Goal: Information Seeking & Learning: Learn about a topic

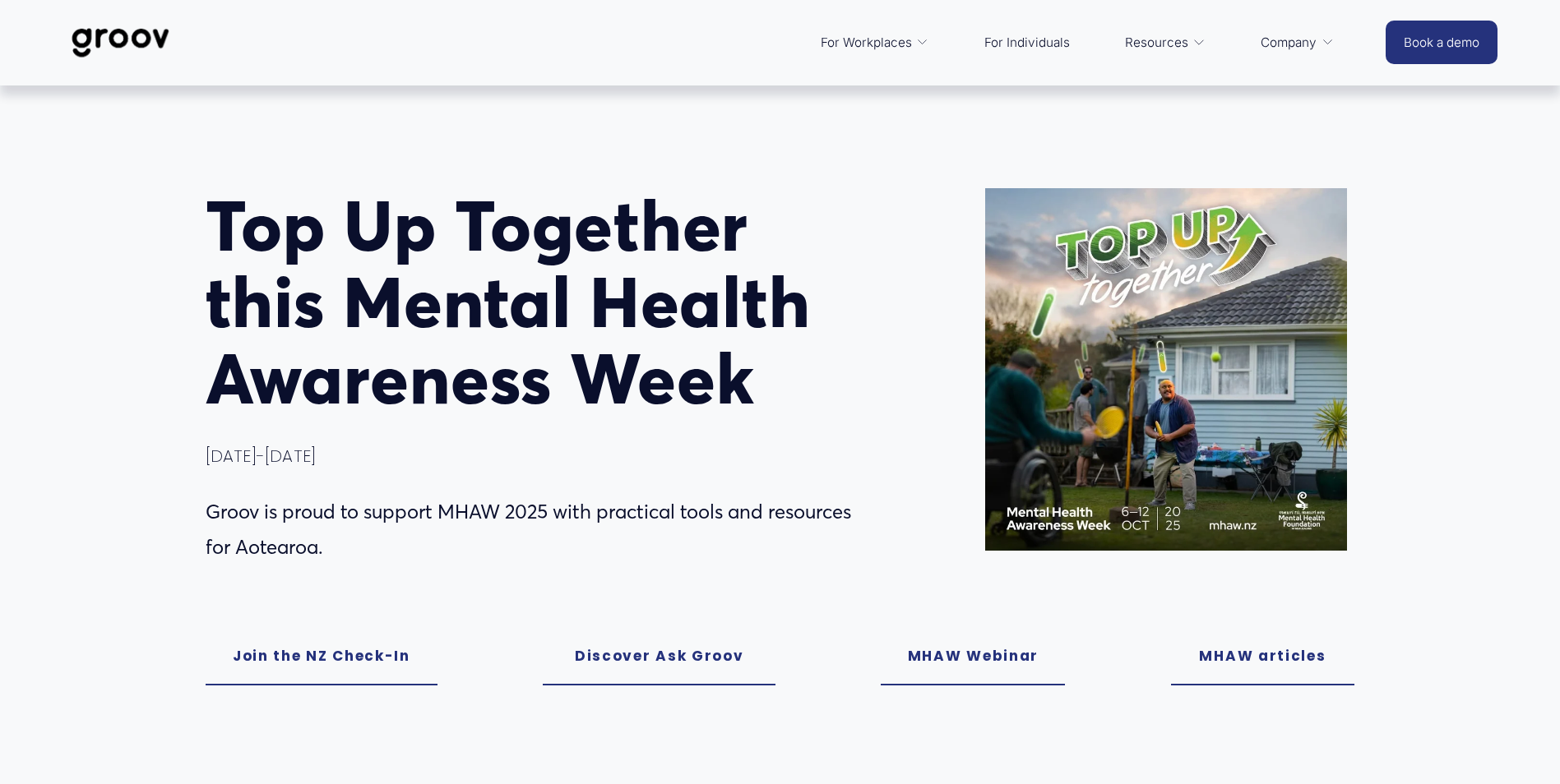
click at [1239, 666] on link "MHAW articles" at bounding box center [1262, 657] width 184 height 58
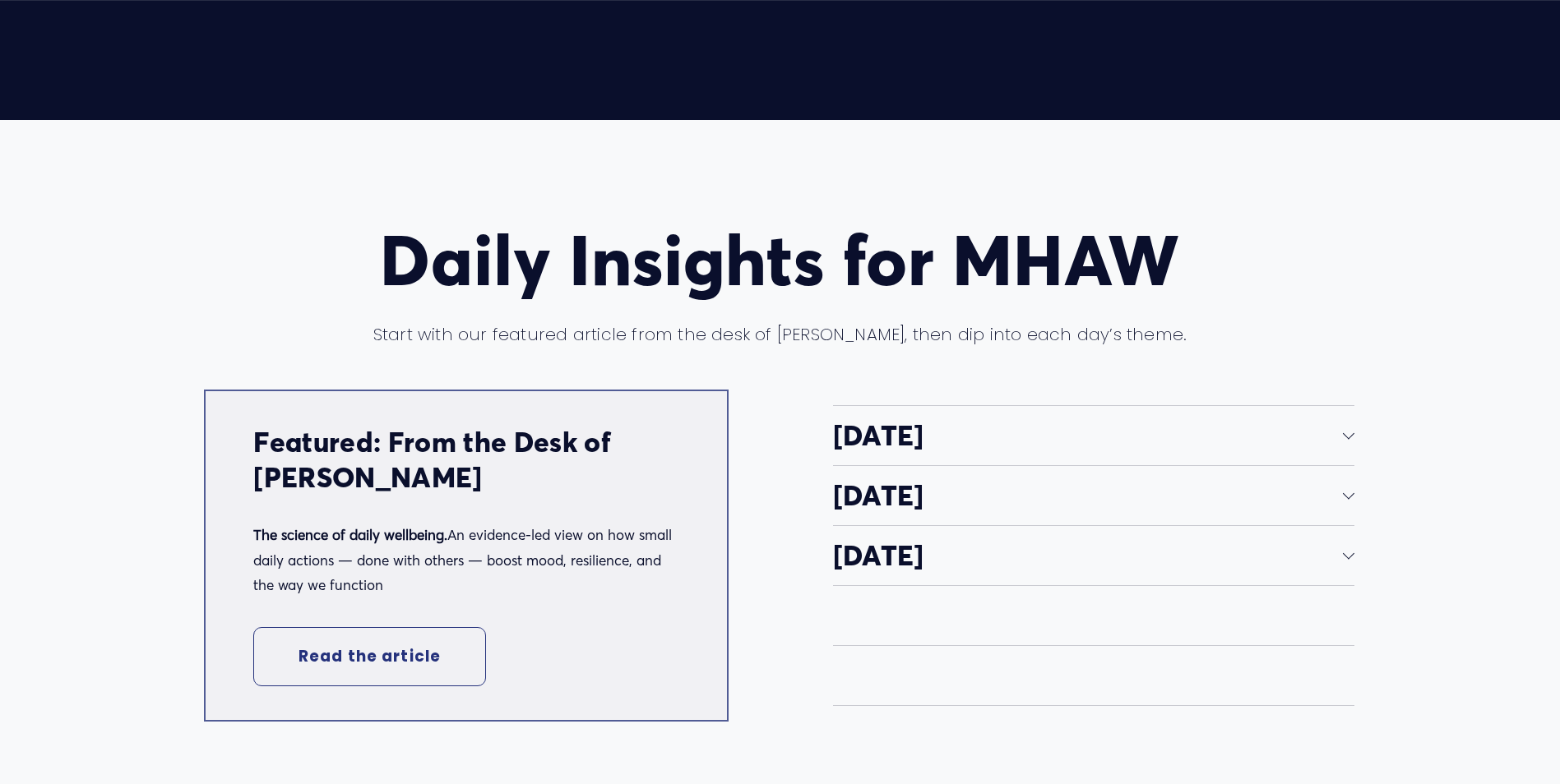
scroll to position [3139, 0]
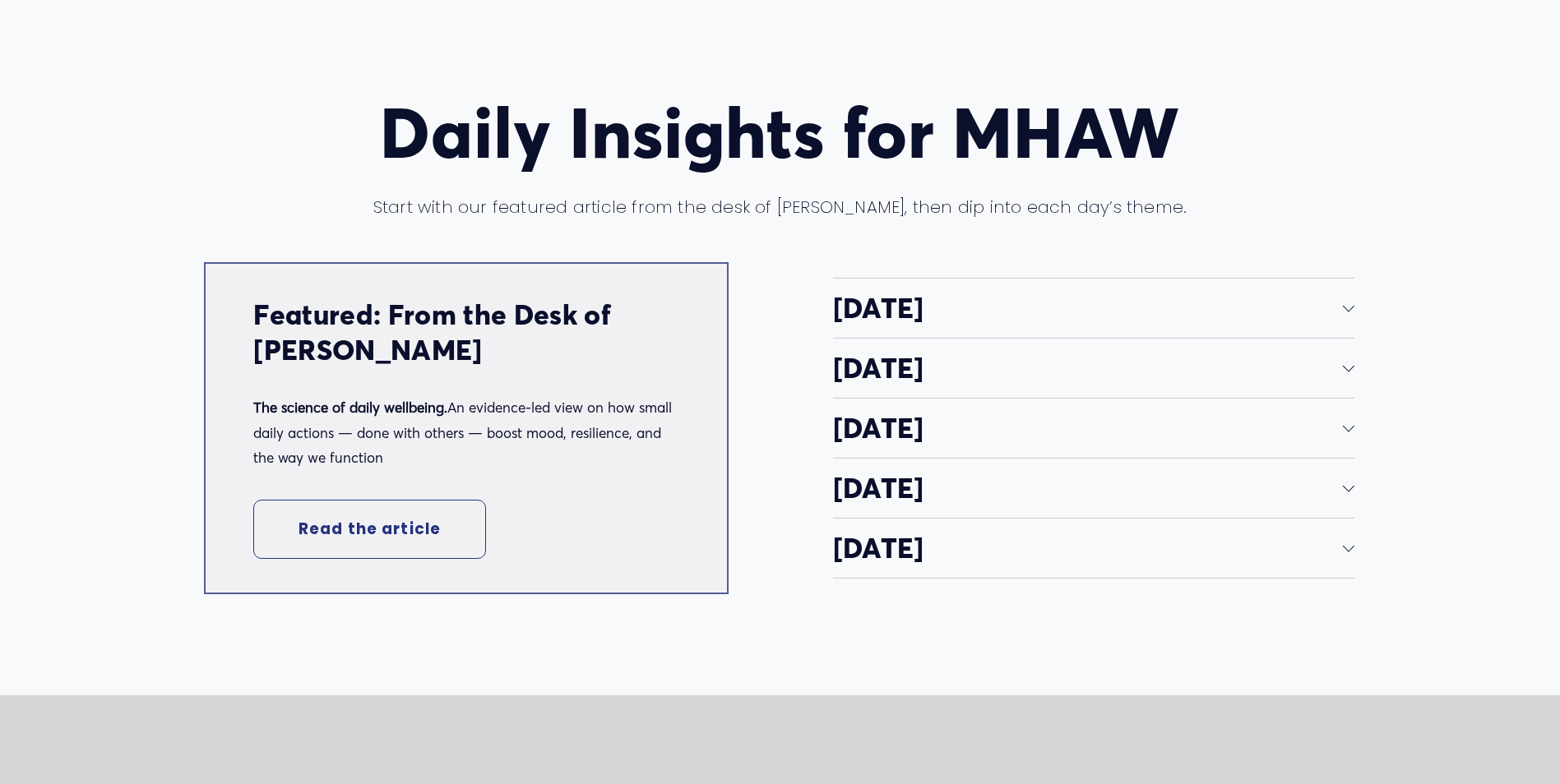
click at [1346, 307] on div at bounding box center [1348, 306] width 12 height 12
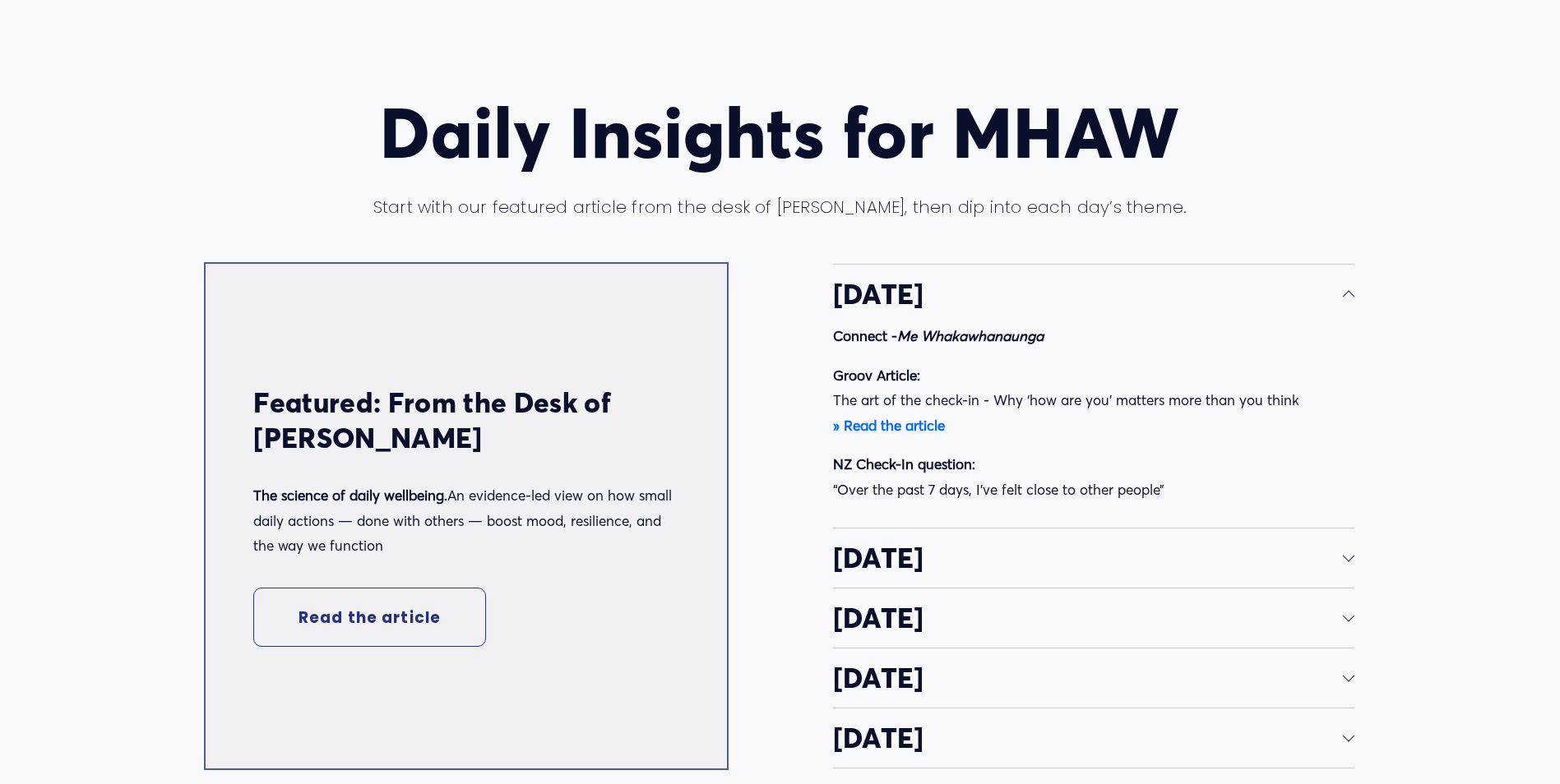
click at [1348, 562] on div at bounding box center [1348, 556] width 12 height 12
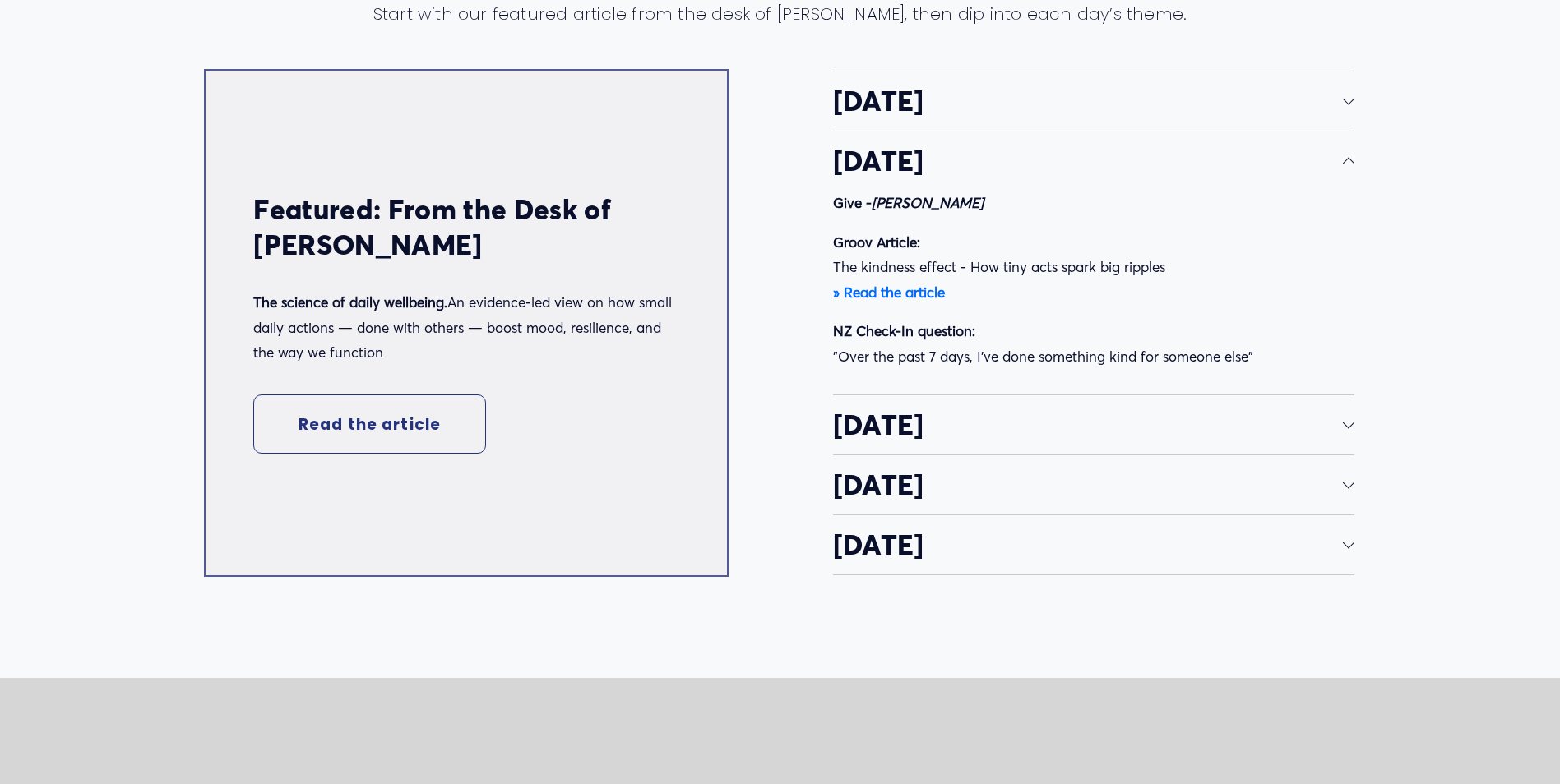
scroll to position [3386, 0]
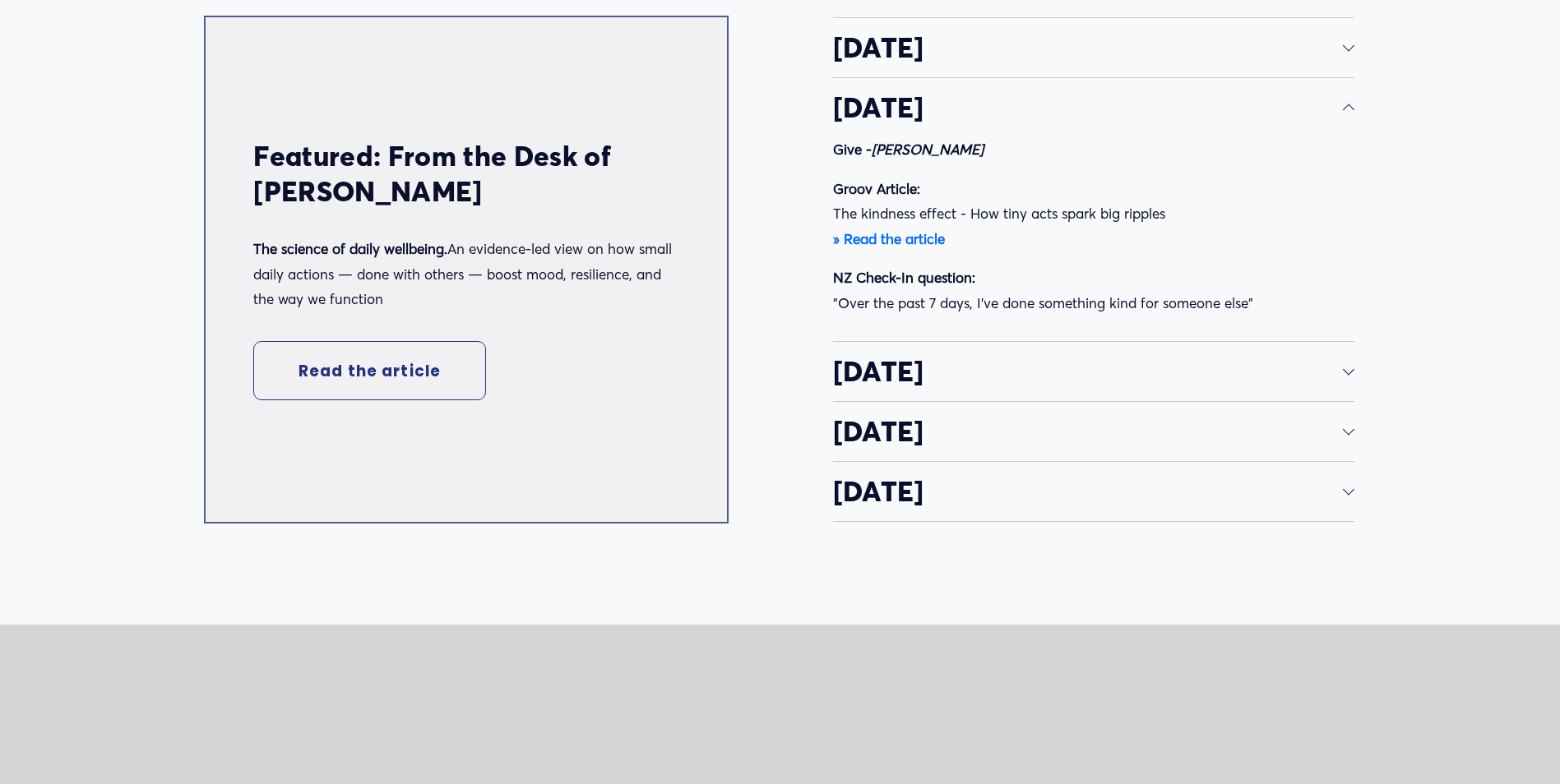
click at [1352, 377] on div at bounding box center [1348, 372] width 12 height 12
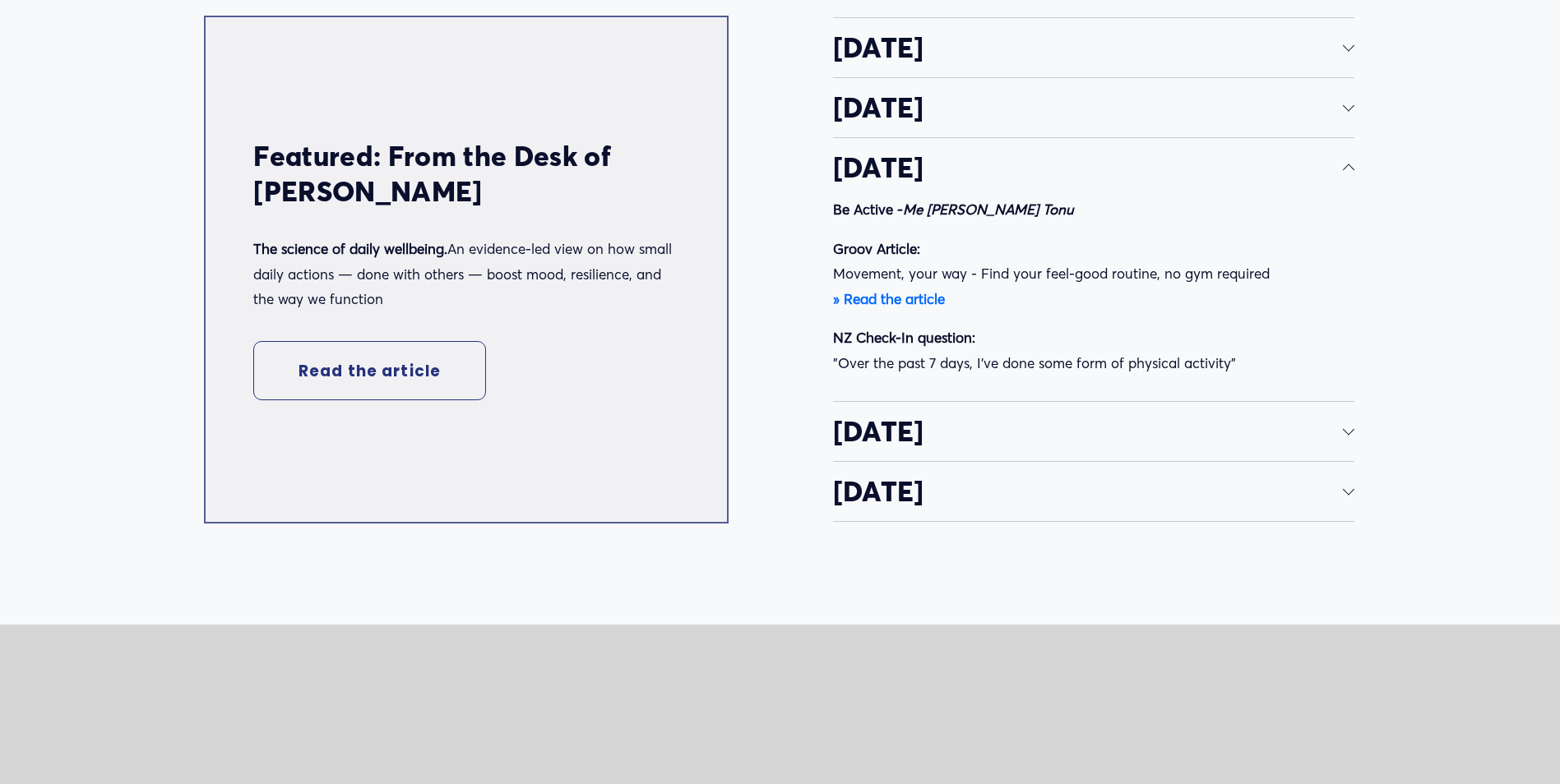
click at [1348, 435] on div at bounding box center [1348, 429] width 12 height 12
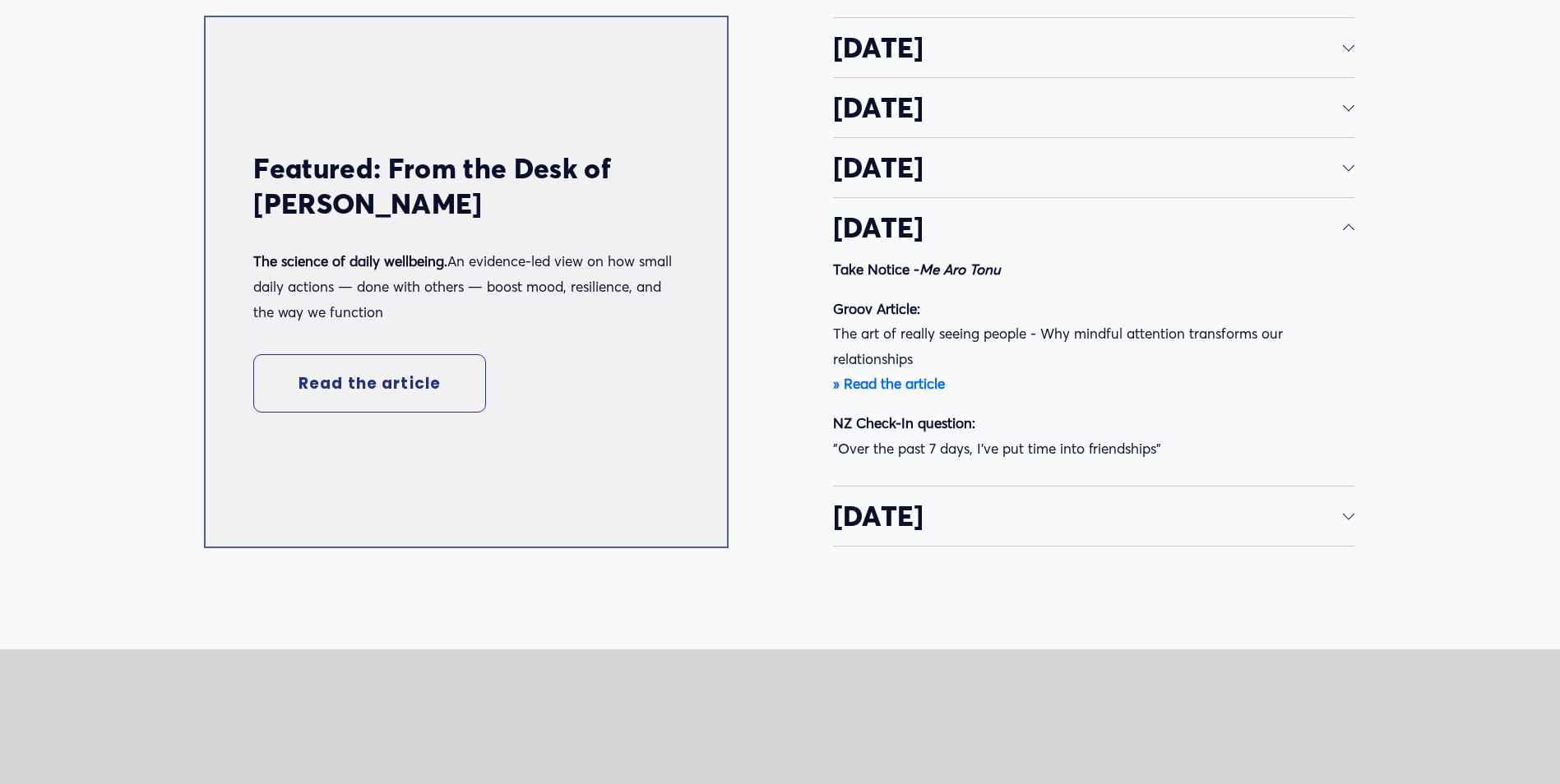
click at [1351, 522] on div at bounding box center [1348, 517] width 12 height 12
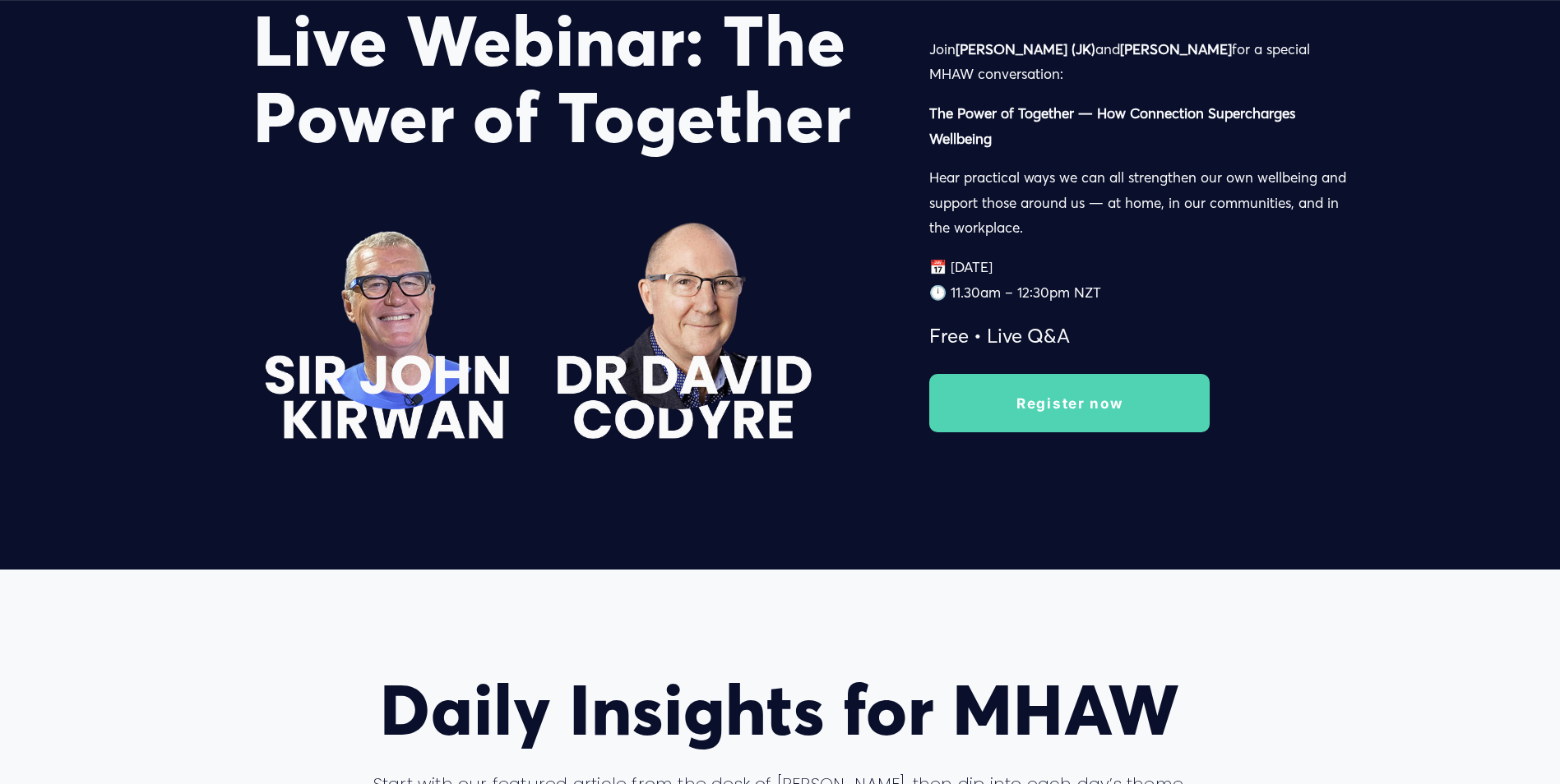
scroll to position [2564, 0]
